Goal: Check status: Check status

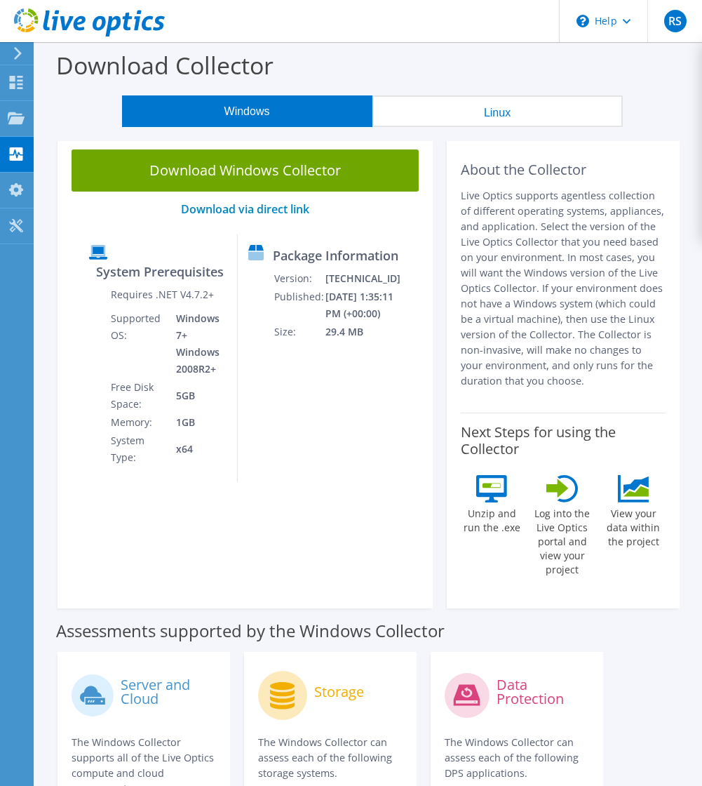
click at [13, 81] on icon at bounding box center [16, 82] width 17 height 13
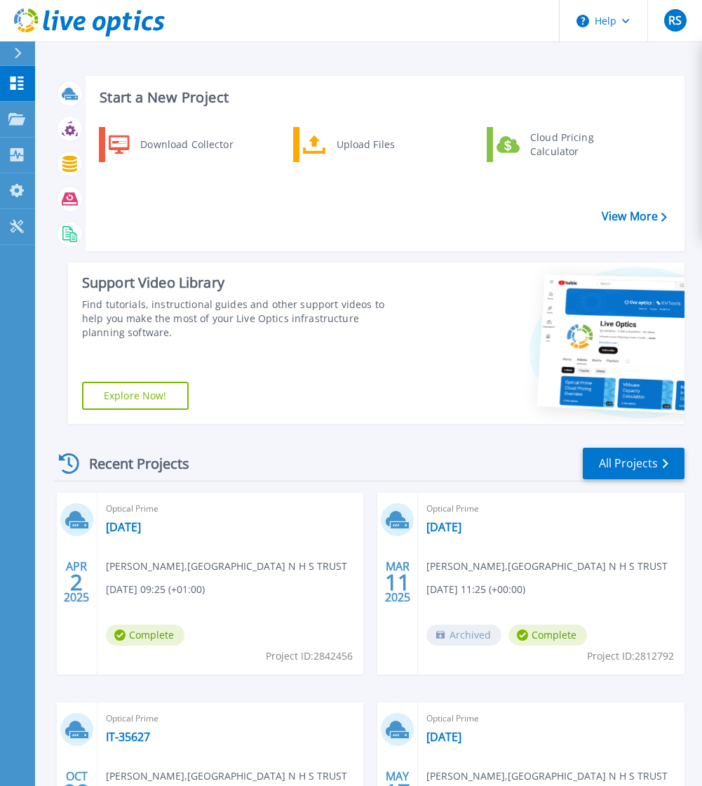
click at [10, 119] on icon at bounding box center [16, 119] width 17 height 12
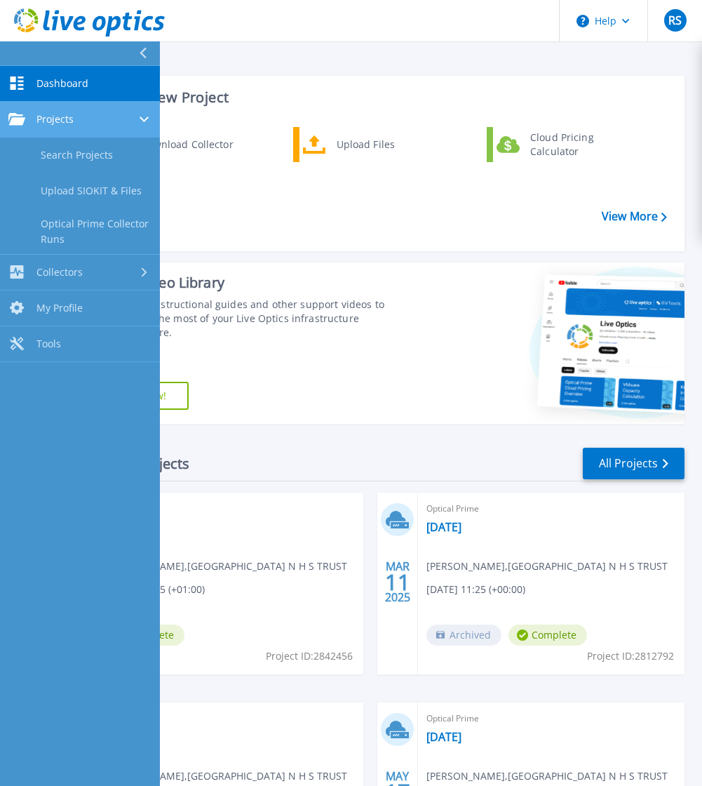
click at [41, 121] on span "Projects" at bounding box center [54, 119] width 37 height 13
click at [40, 119] on span "Projects" at bounding box center [54, 119] width 37 height 13
click at [43, 78] on span "Dashboard" at bounding box center [62, 83] width 52 height 13
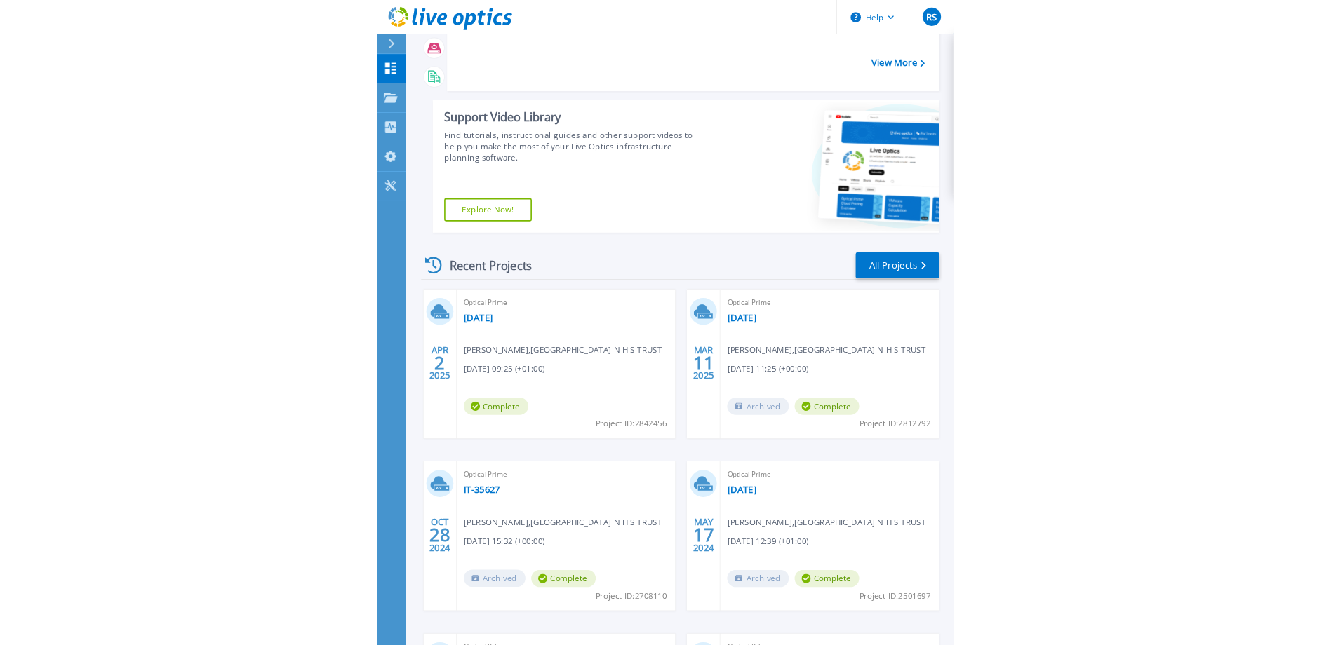
scroll to position [132, 0]
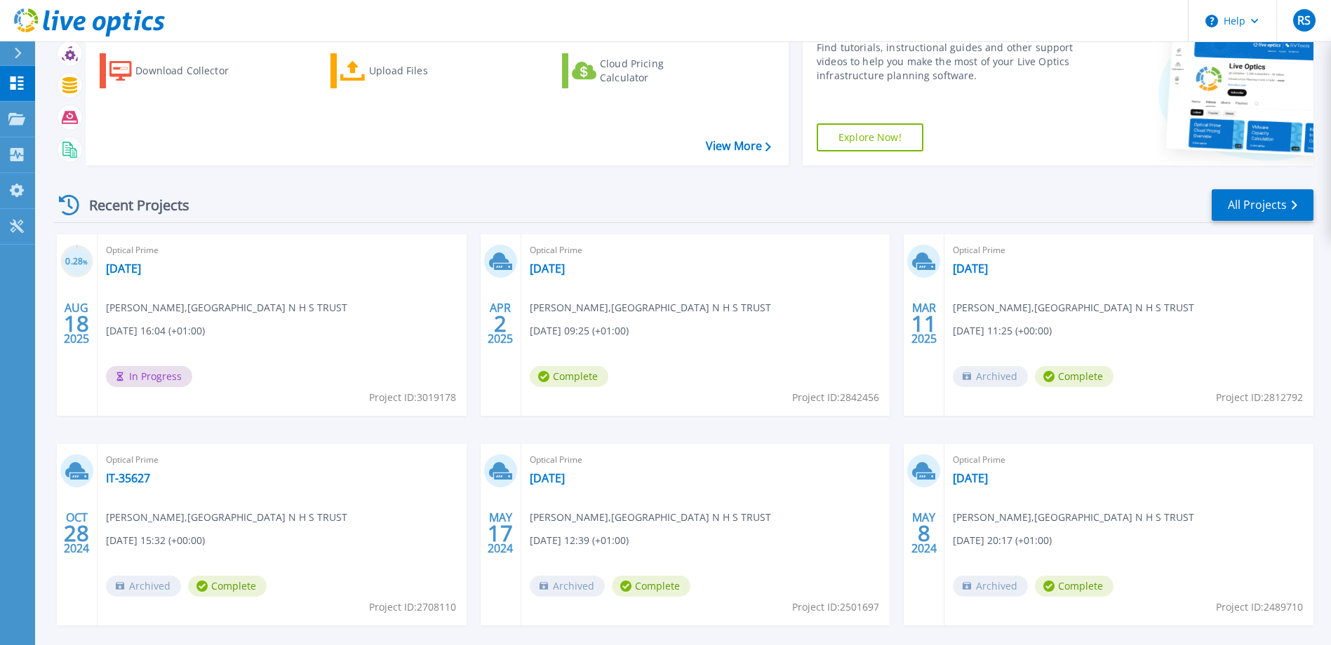
scroll to position [132, 0]
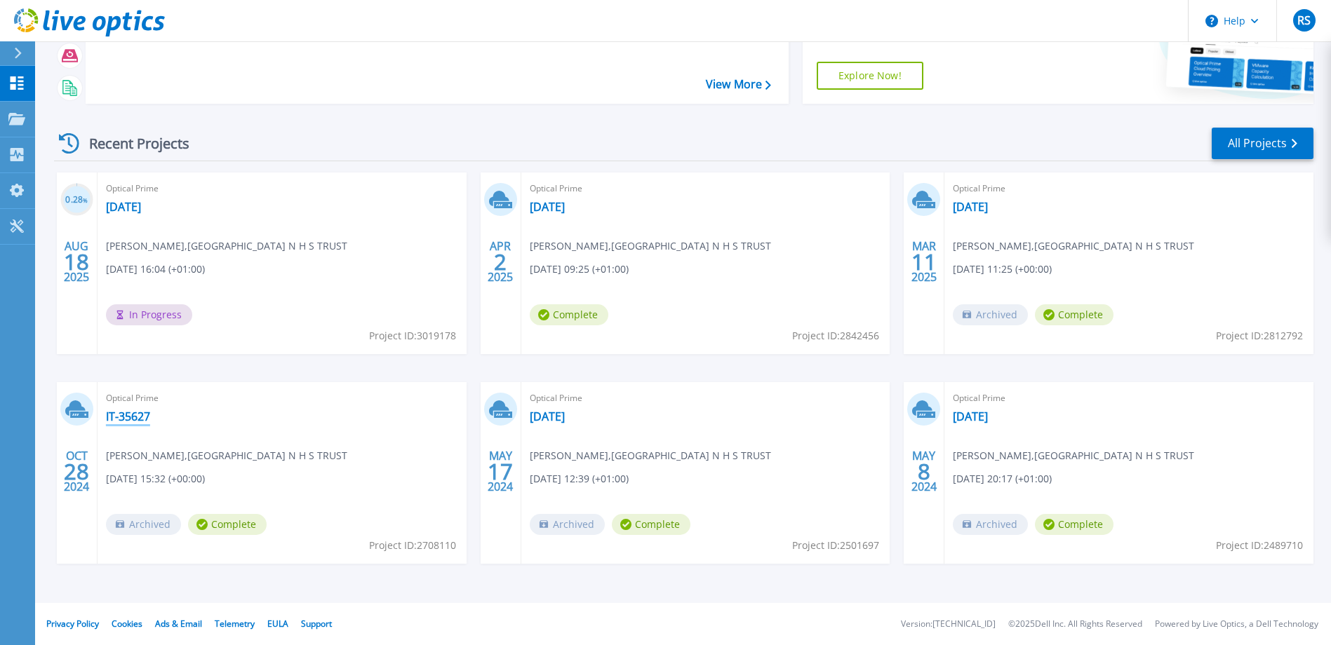
click at [124, 415] on link "IT-35627" at bounding box center [128, 417] width 44 height 14
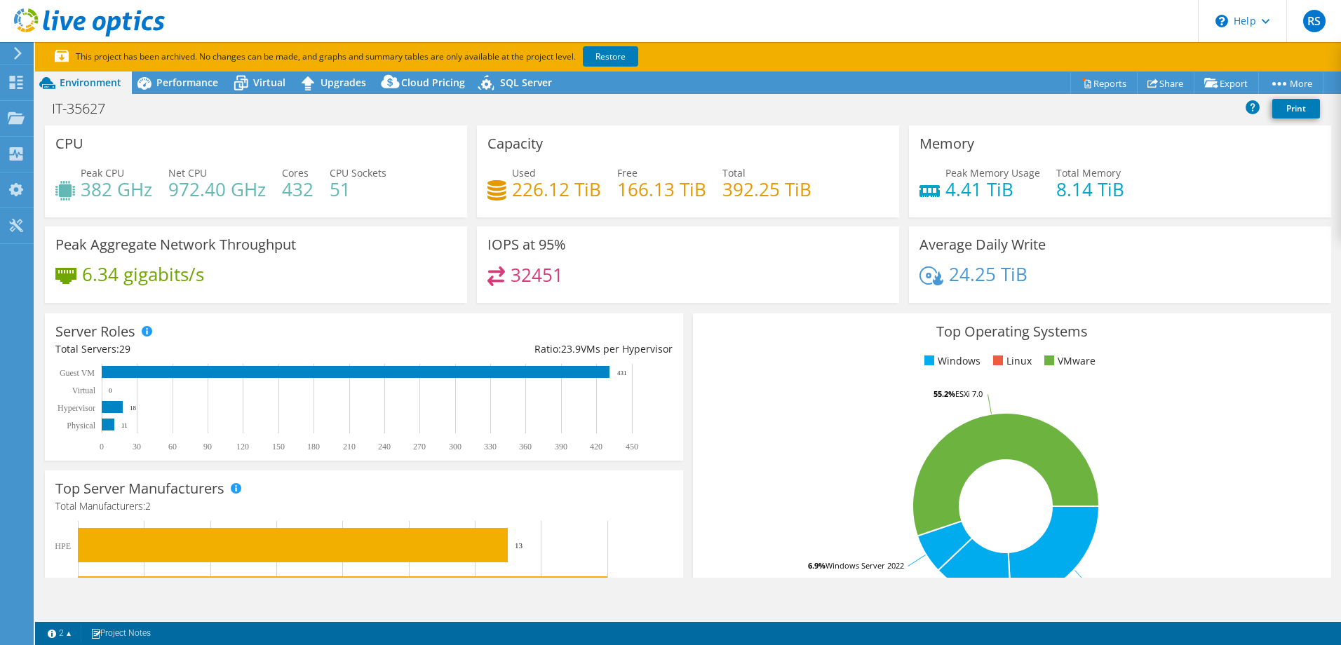
select select "EULondon"
select select "GBP"
click at [189, 87] on span "Performance" at bounding box center [187, 82] width 62 height 13
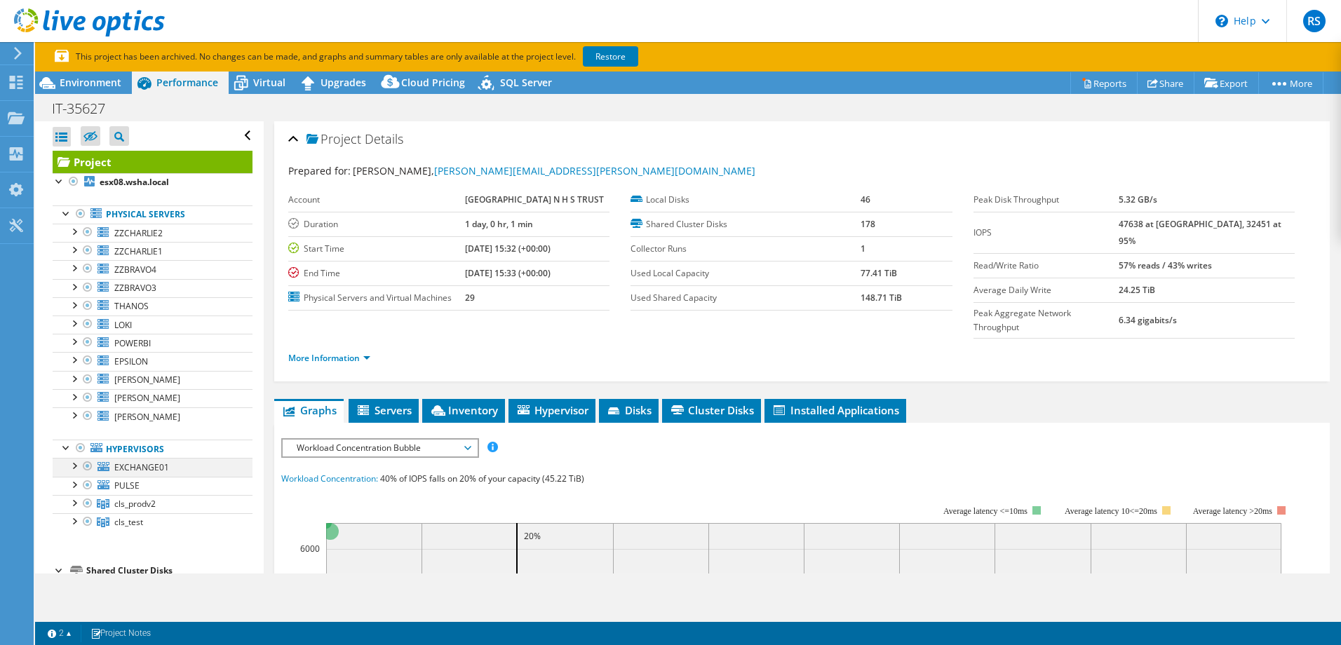
click at [73, 467] on div at bounding box center [74, 465] width 14 height 14
click at [12, 85] on use at bounding box center [16, 82] width 13 height 13
click at [94, 79] on span "Environment" at bounding box center [91, 82] width 62 height 13
